Goal: Task Accomplishment & Management: Manage account settings

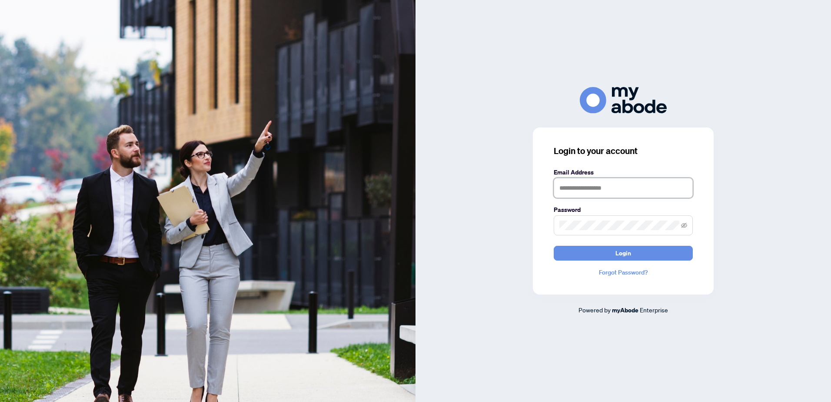
type input "**********"
click at [598, 183] on input "**********" at bounding box center [623, 188] width 139 height 20
click at [515, 230] on div "**********" at bounding box center [624, 201] width 416 height 228
click at [584, 250] on button "Login" at bounding box center [623, 253] width 139 height 15
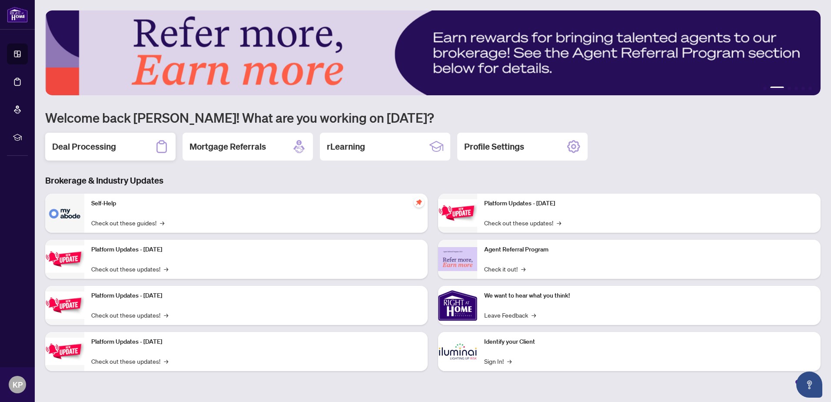
click at [100, 143] on h2 "Deal Processing" at bounding box center [84, 146] width 64 height 12
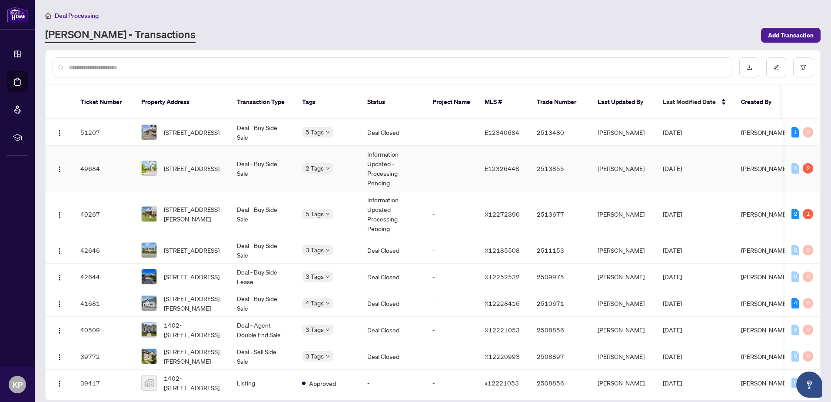
click at [291, 171] on td "Deal - Buy Side Sale" at bounding box center [262, 169] width 65 height 46
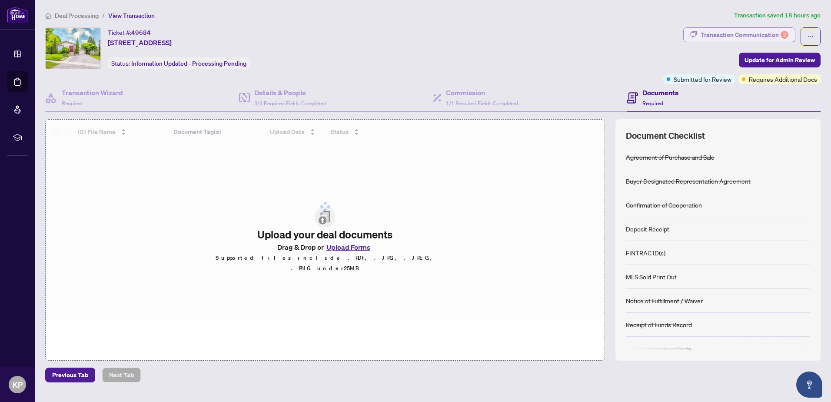
click at [732, 32] on div "Transaction Communication 2" at bounding box center [745, 35] width 88 height 14
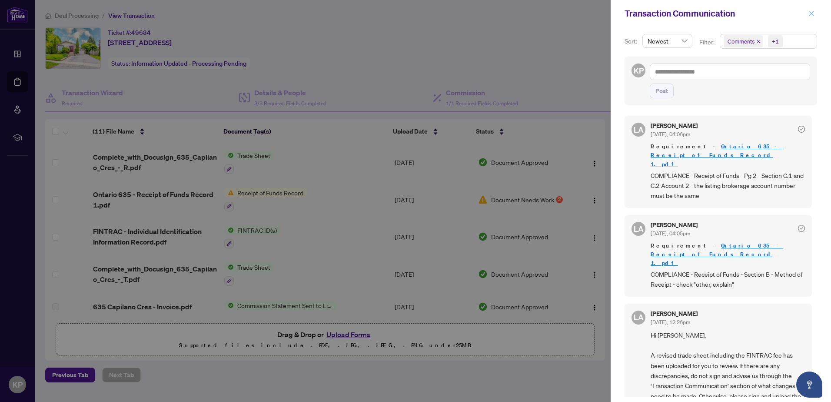
click at [810, 14] on icon "close" at bounding box center [811, 13] width 6 height 6
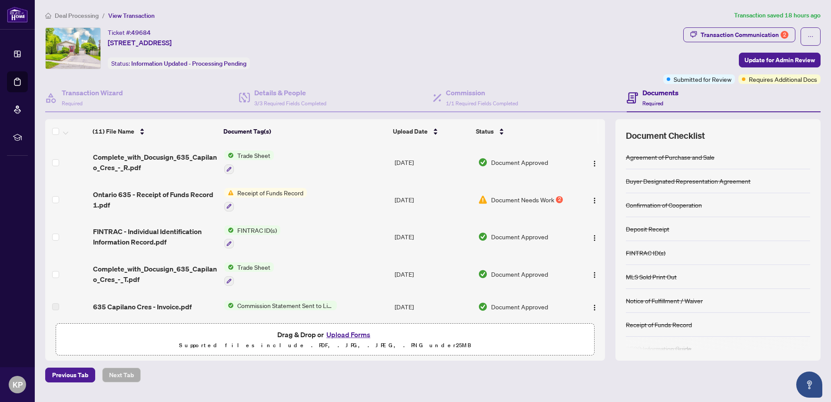
click at [329, 199] on td "Receipt of Funds Record" at bounding box center [306, 199] width 170 height 37
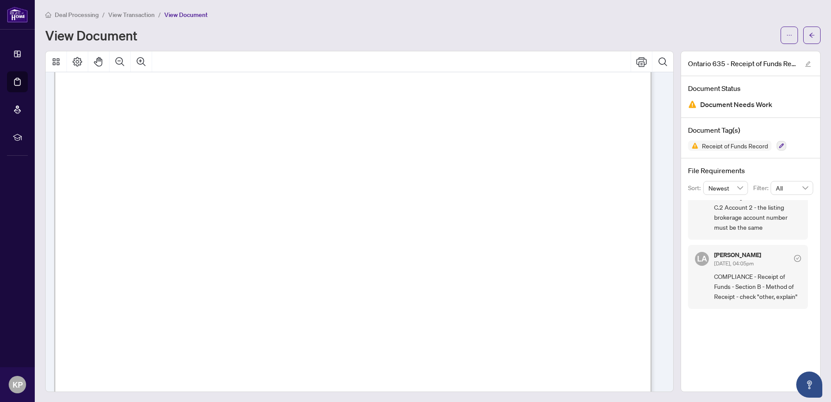
scroll to position [130, 0]
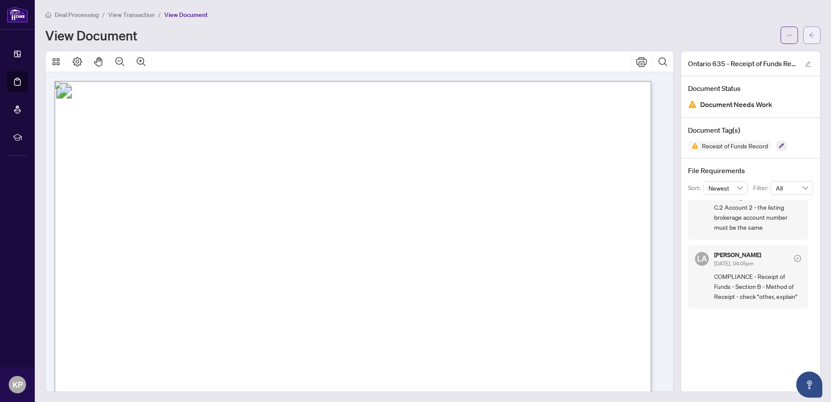
click at [809, 38] on button "button" at bounding box center [811, 35] width 17 height 17
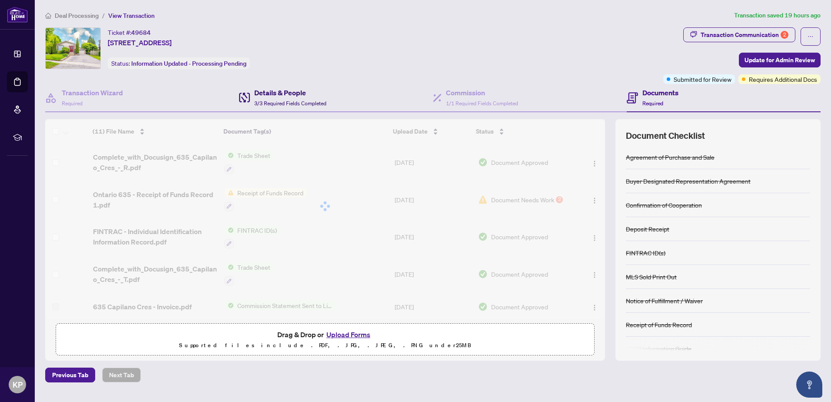
click at [291, 98] on div "Details & People 3/3 Required Fields Completed" at bounding box center [290, 97] width 72 height 20
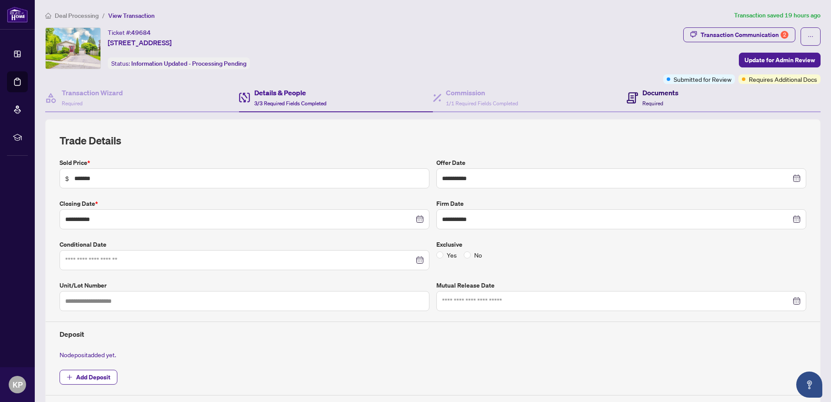
click at [642, 93] on h4 "Documents" at bounding box center [660, 92] width 36 height 10
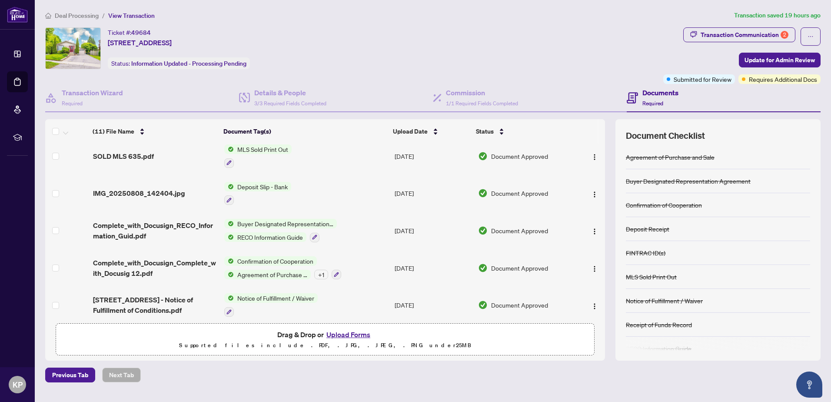
scroll to position [140, 0]
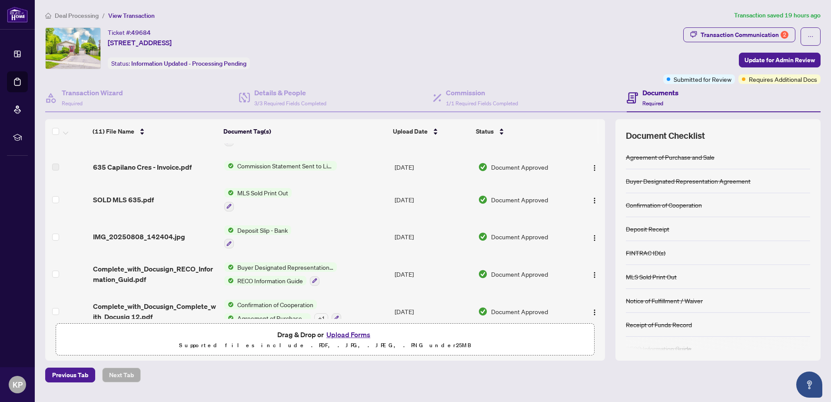
click at [266, 234] on div "Deposit Slip - Bank" at bounding box center [257, 236] width 67 height 23
click at [142, 237] on span "IMG_20250808_142404.jpg" at bounding box center [139, 236] width 92 height 10
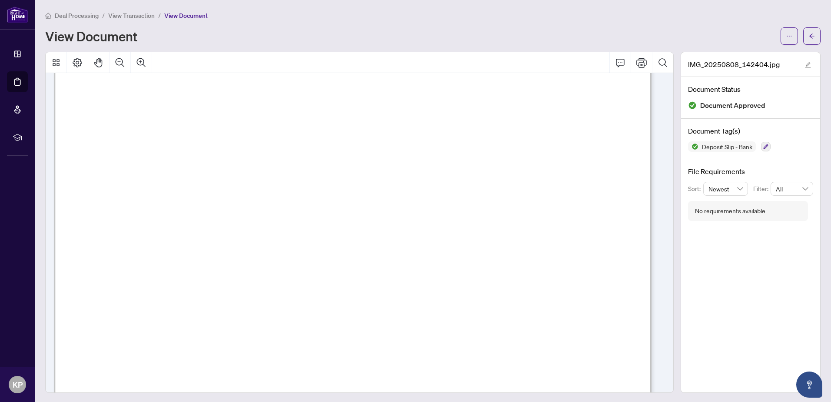
scroll to position [65, 0]
click at [809, 34] on icon "arrow-left" at bounding box center [812, 36] width 6 height 6
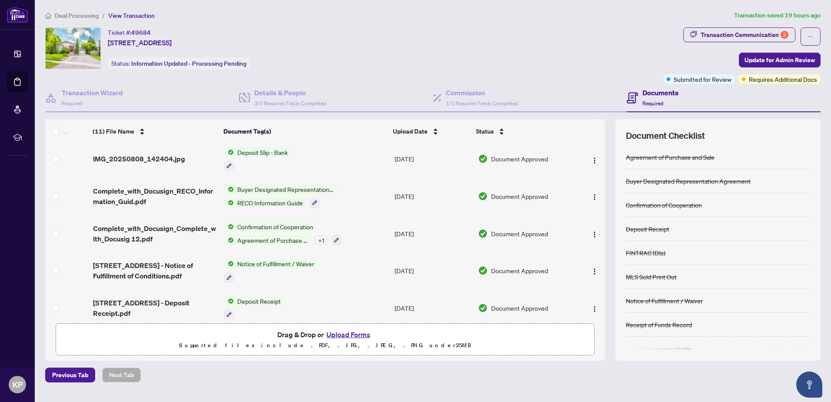
scroll to position [226, 0]
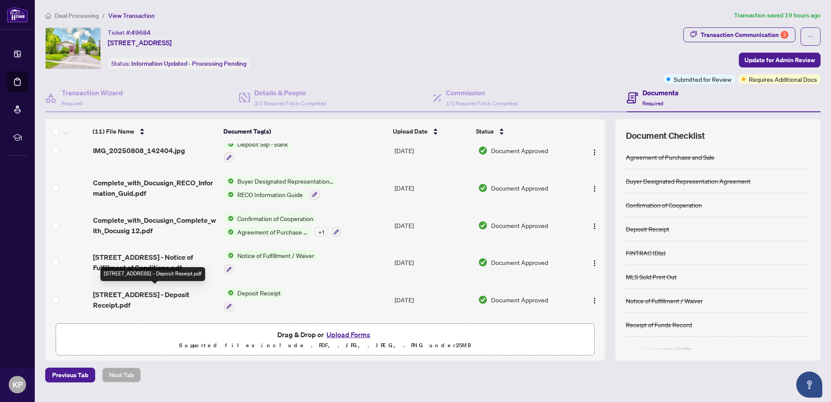
click at [168, 292] on span "[STREET_ADDRESS] - Deposit Receipt.pdf" at bounding box center [155, 299] width 124 height 21
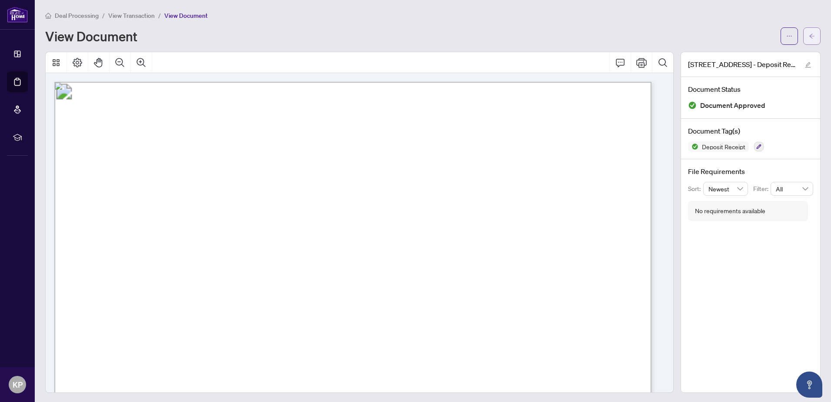
click at [803, 41] on button "button" at bounding box center [811, 35] width 17 height 17
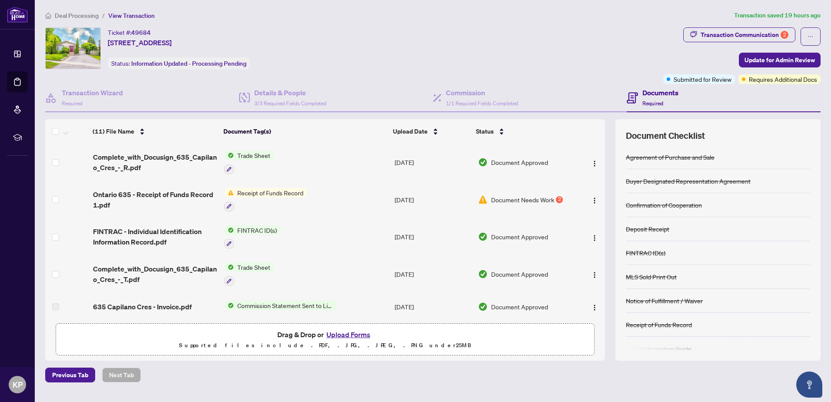
click at [419, 197] on td "[DATE]" at bounding box center [432, 199] width 83 height 37
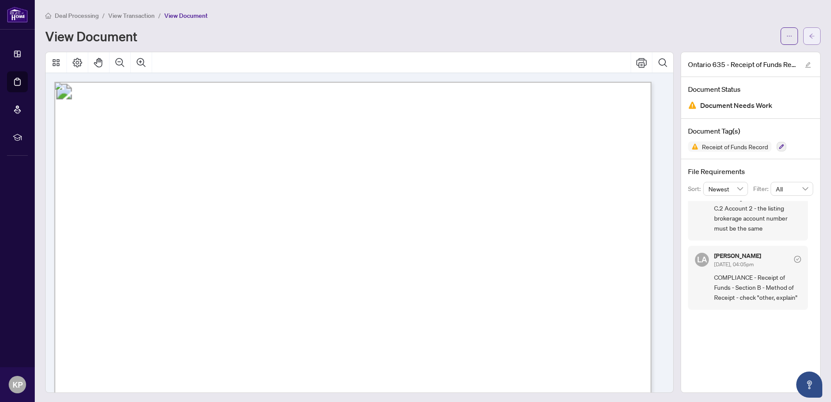
click at [809, 41] on span "button" at bounding box center [812, 36] width 6 height 14
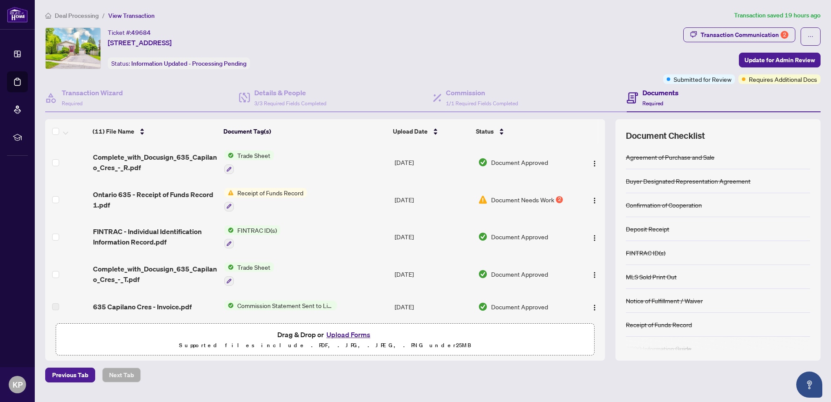
click at [592, 198] on img "button" at bounding box center [594, 200] width 7 height 7
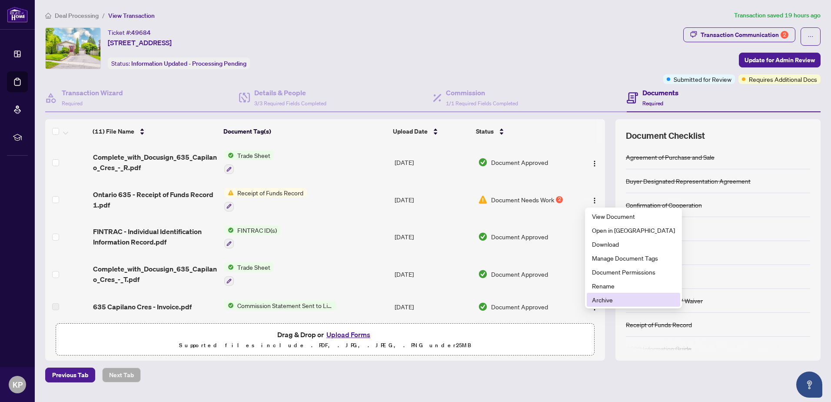
click at [606, 297] on span "Archive" at bounding box center [633, 300] width 83 height 10
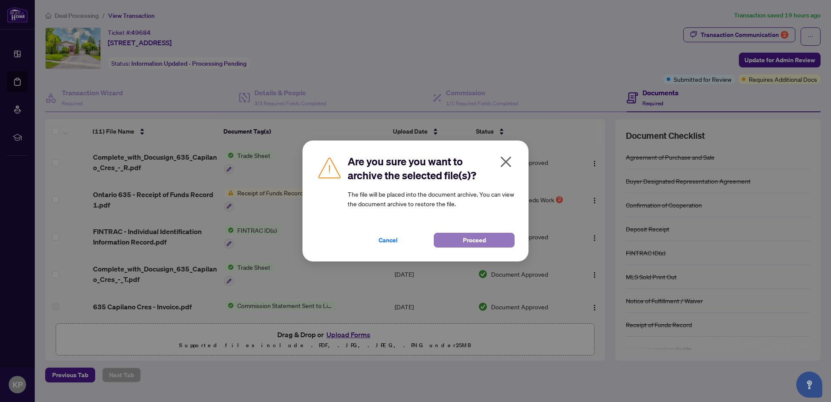
click at [480, 240] on span "Proceed" at bounding box center [474, 240] width 23 height 14
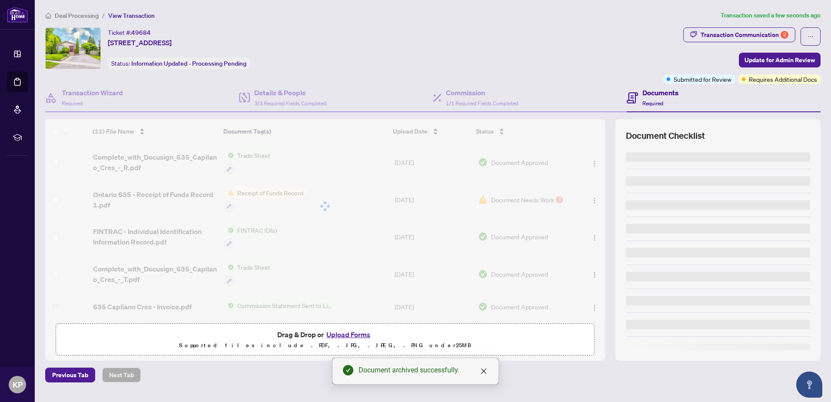
click at [348, 333] on button "Upload Forms" at bounding box center [348, 334] width 49 height 11
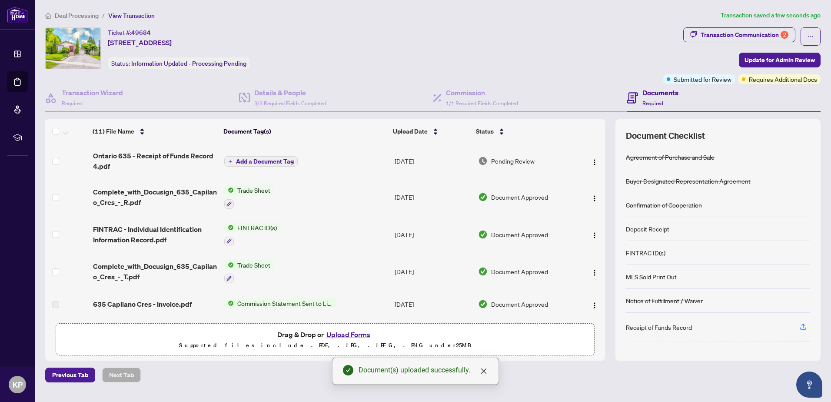
click at [256, 162] on span "Add a Document Tag" at bounding box center [265, 161] width 58 height 6
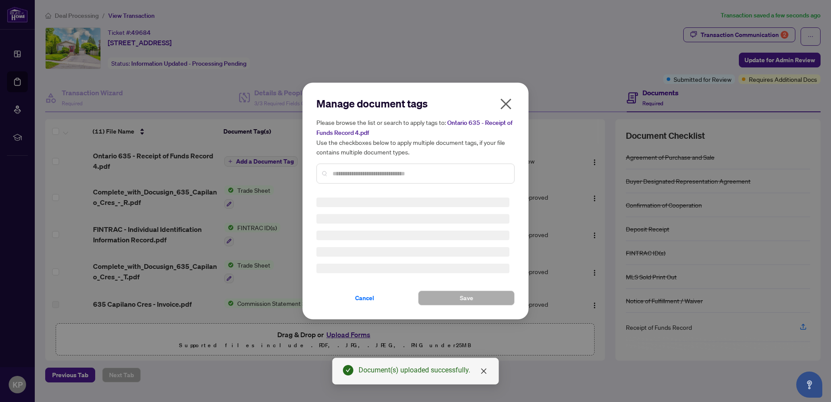
click at [369, 174] on div "Manage document tags Please browse the list or search to apply tags to: Ontario…" at bounding box center [415, 200] width 198 height 209
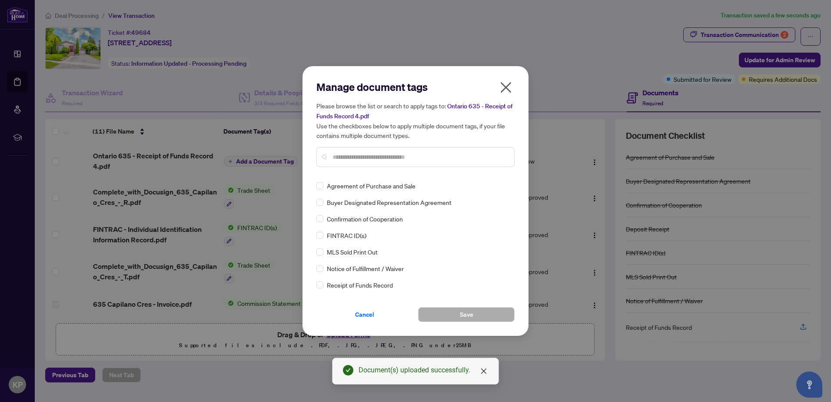
click at [367, 158] on input "text" at bounding box center [420, 157] width 175 height 10
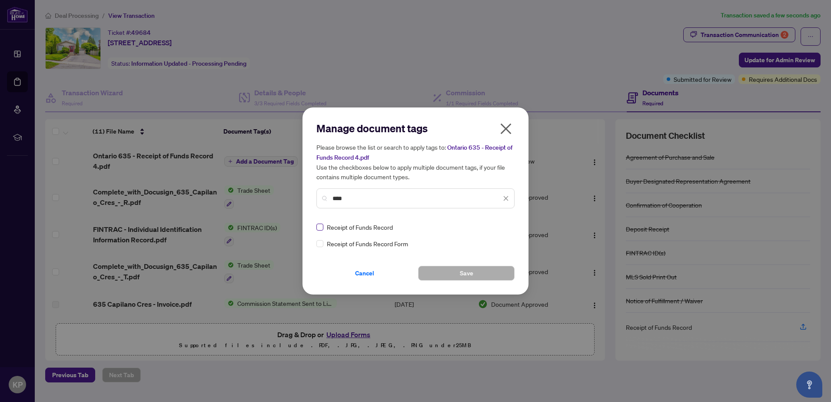
type input "****"
click at [480, 269] on button "Save" at bounding box center [466, 273] width 96 height 15
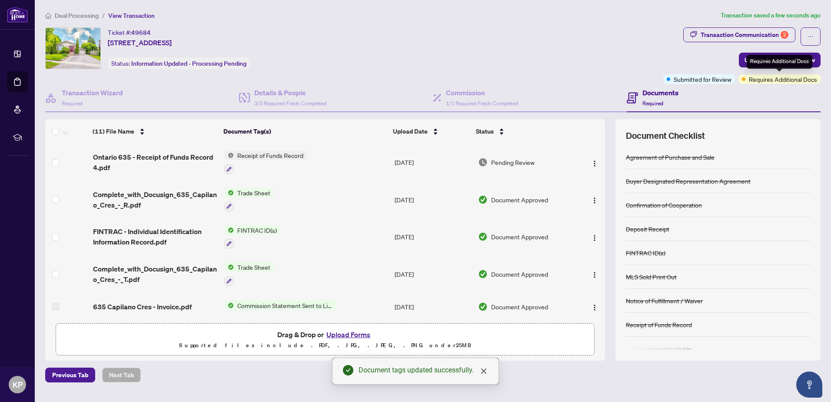
click at [764, 64] on div "Requires Additional Docs" at bounding box center [780, 62] width 66 height 14
click at [749, 57] on span "Update for Admin Review" at bounding box center [780, 60] width 70 height 14
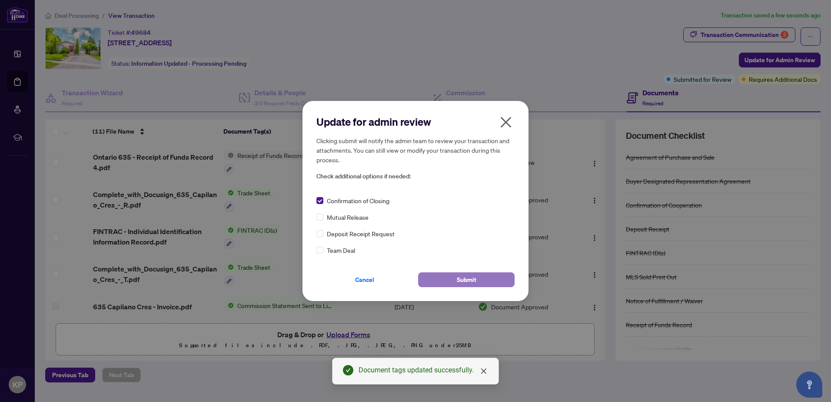
click at [452, 279] on button "Submit" at bounding box center [466, 279] width 96 height 15
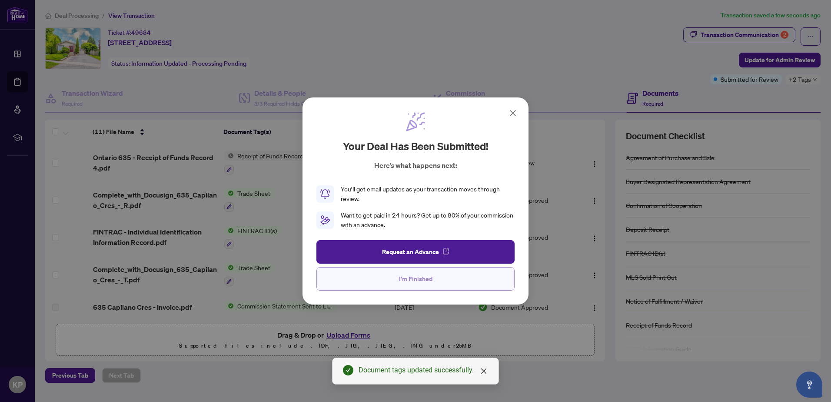
click at [416, 286] on button "I'm Finished" at bounding box center [415, 278] width 198 height 23
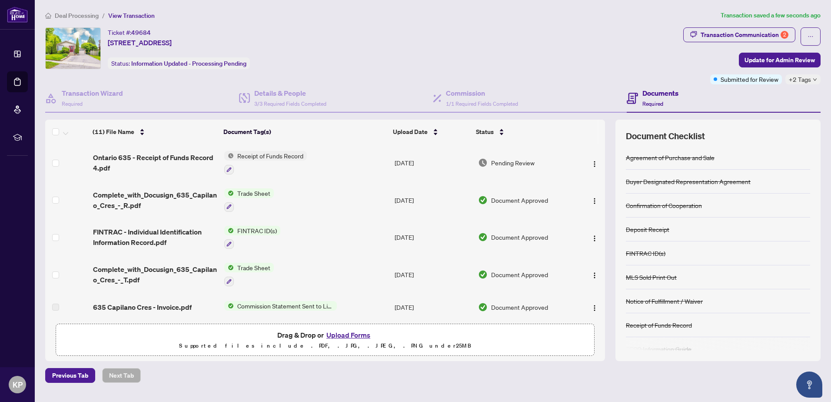
click at [80, 13] on span "Deal Processing" at bounding box center [77, 16] width 44 height 8
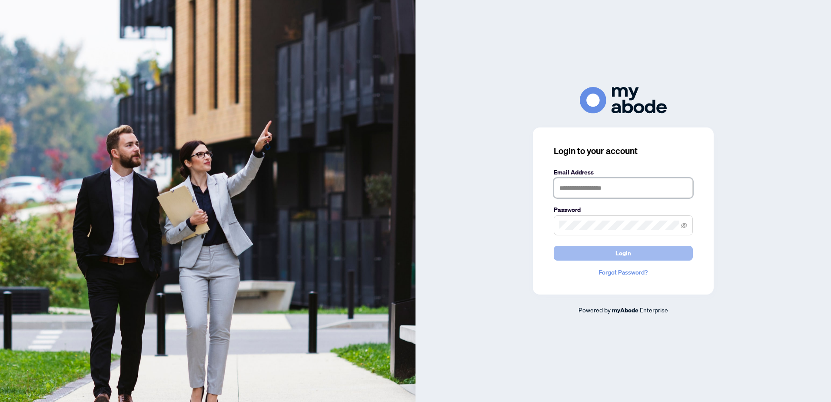
type input "**********"
click at [587, 255] on button "Login" at bounding box center [623, 253] width 139 height 15
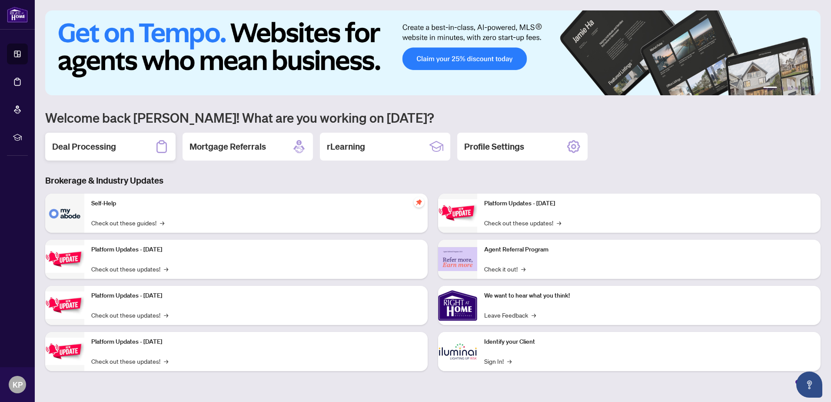
click at [108, 140] on div "Deal Processing" at bounding box center [110, 147] width 130 height 28
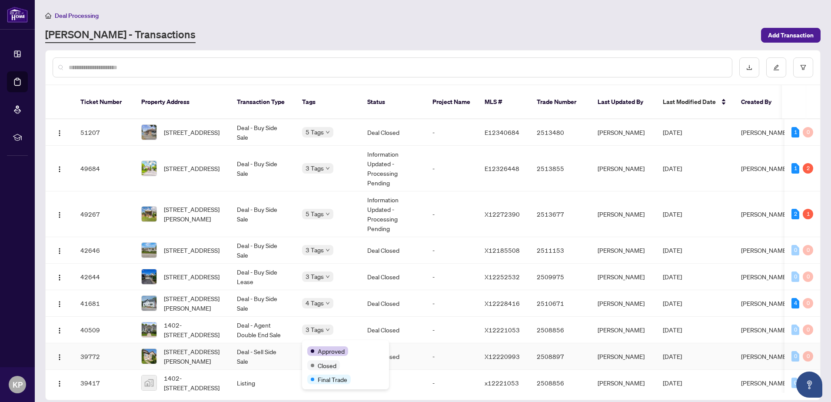
click at [338, 347] on span "Approved" at bounding box center [331, 351] width 27 height 10
click at [287, 353] on td "Deal - Sell Side Sale" at bounding box center [262, 356] width 65 height 27
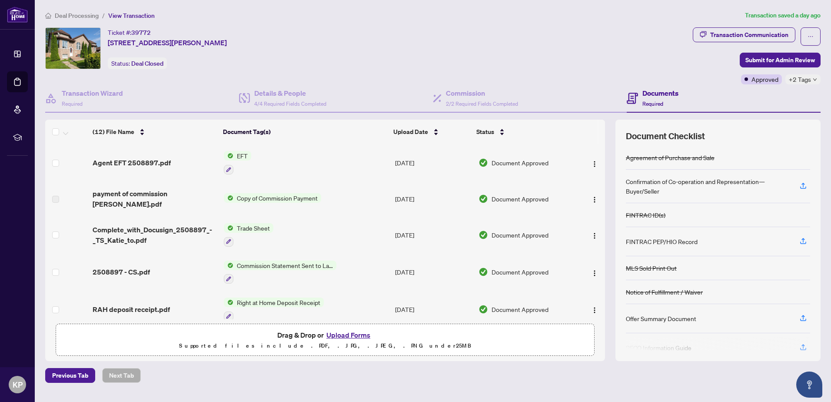
click at [204, 165] on div "Agent EFT 2508897.pdf" at bounding box center [155, 162] width 124 height 10
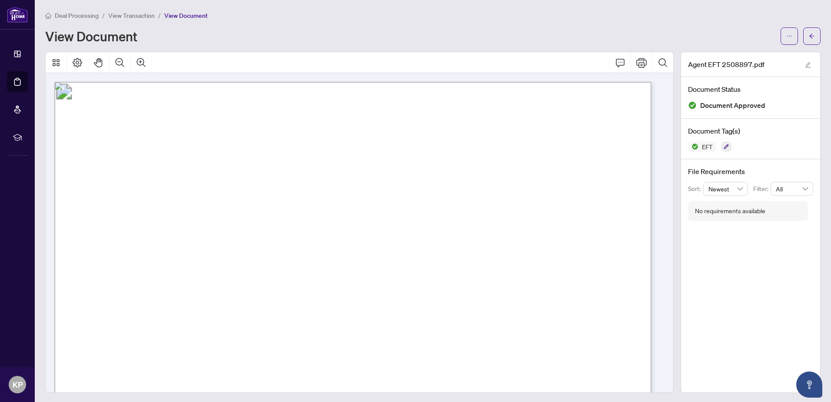
click at [822, 37] on main "Deal Processing / View Transaction / View Document View Document Agent EFT 2508…" at bounding box center [433, 201] width 796 height 402
click at [809, 36] on icon "arrow-left" at bounding box center [812, 36] width 6 height 6
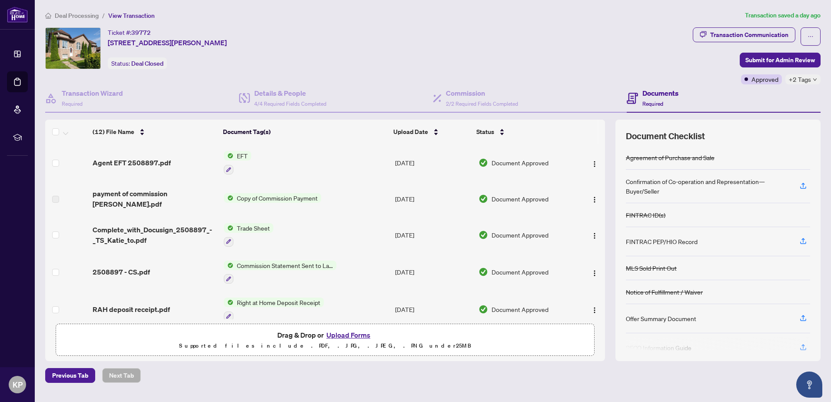
click at [78, 17] on span "Deal Processing" at bounding box center [77, 16] width 44 height 8
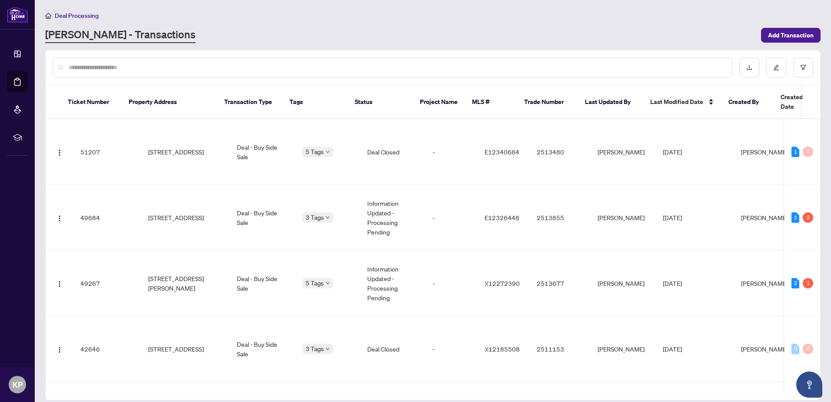
click at [87, 14] on span "Deal Processing" at bounding box center [77, 16] width 44 height 8
drag, startPoint x: 90, startPoint y: 15, endPoint x: 118, endPoint y: 9, distance: 28.0
click at [118, 8] on main "Deal Processing RAHR - Transactions Add Transaction Ticket Number Property Addr…" at bounding box center [433, 201] width 796 height 402
drag, startPoint x: 118, startPoint y: 9, endPoint x: 61, endPoint y: 15, distance: 57.3
click at [61, 15] on span "Deal Processing" at bounding box center [77, 16] width 44 height 8
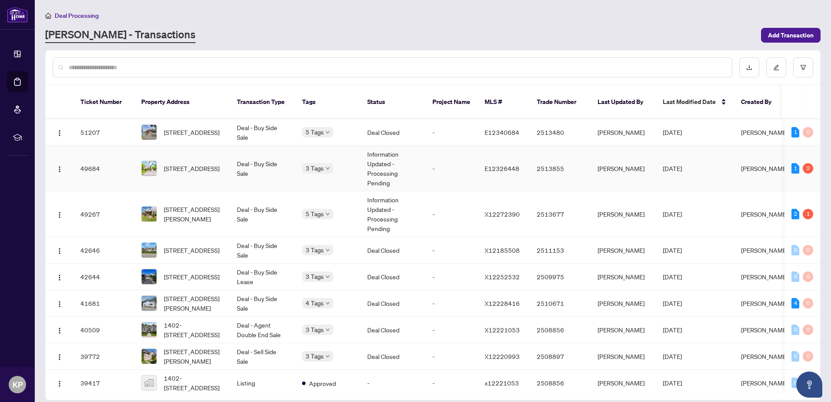
click at [288, 171] on td "Deal - Buy Side Sale" at bounding box center [262, 169] width 65 height 46
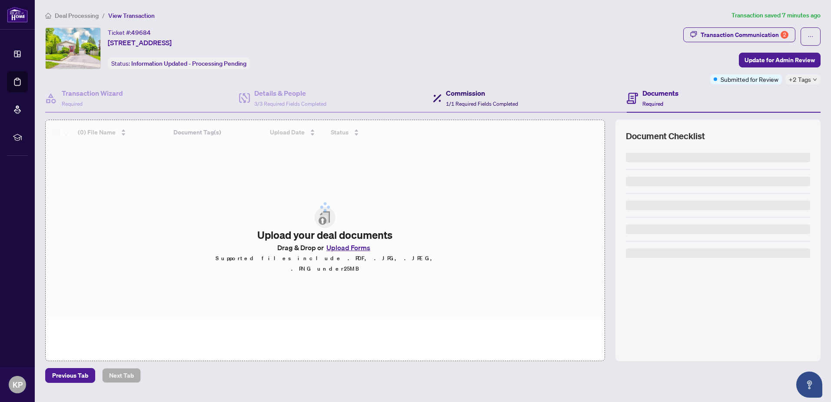
click at [480, 95] on h4 "Commission" at bounding box center [482, 93] width 72 height 10
